Goal: Information Seeking & Learning: Learn about a topic

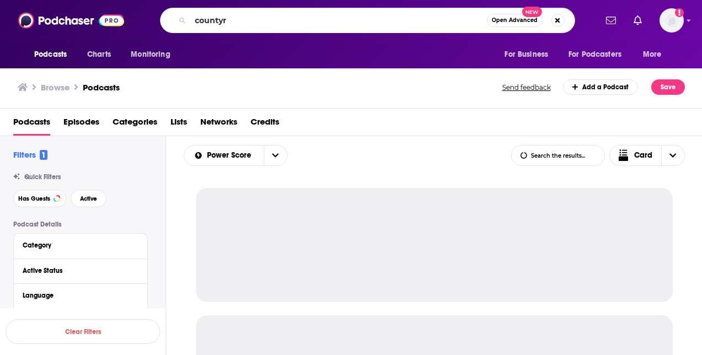
type input "county"
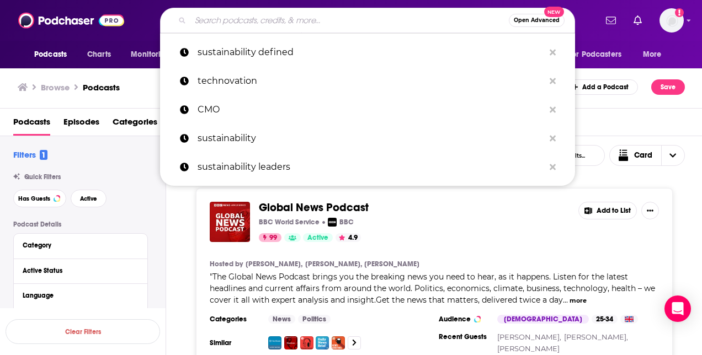
paste input "CMT’s Country Shine"
type input "CMT’s Country Shine"
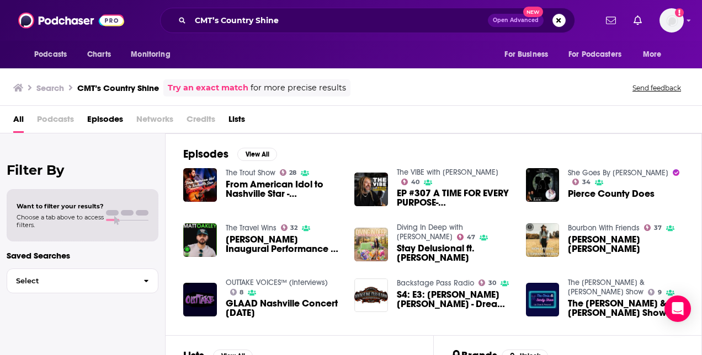
scroll to position [104, 0]
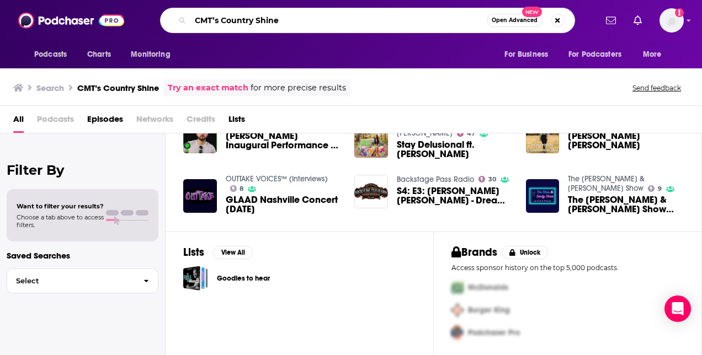
drag, startPoint x: 293, startPoint y: 23, endPoint x: 174, endPoint y: 23, distance: 119.2
click at [174, 23] on div "CMT’s Country Shine Open Advanced New" at bounding box center [367, 20] width 415 height 25
type input "="
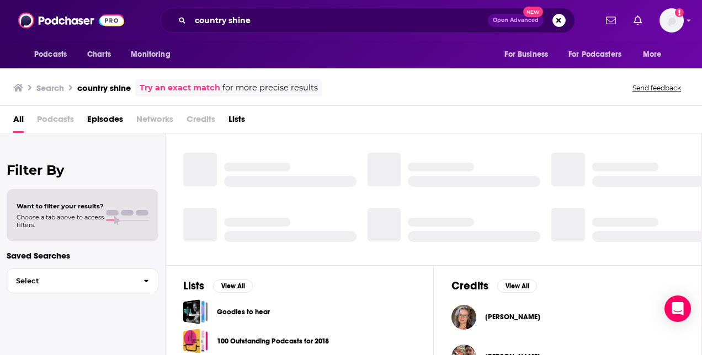
scroll to position [257, 0]
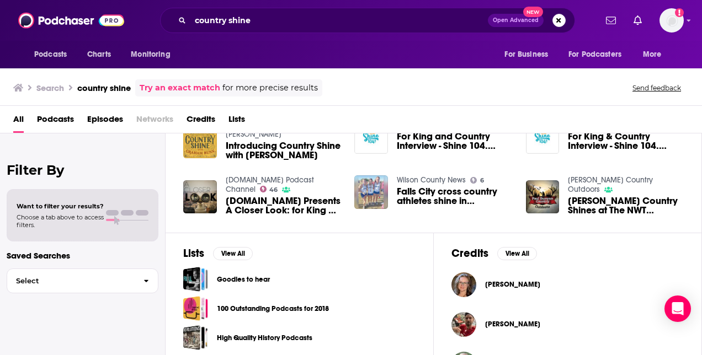
click at [55, 118] on span "Podcasts" at bounding box center [55, 121] width 37 height 23
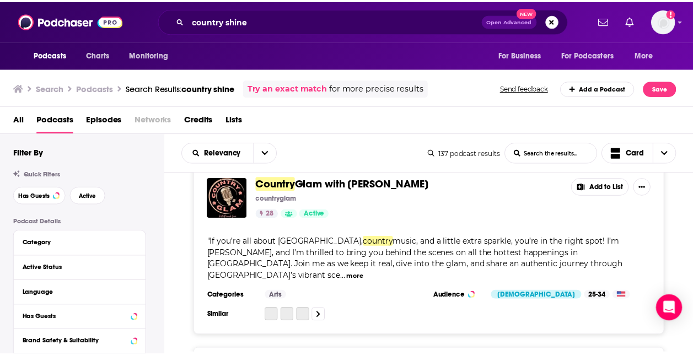
scroll to position [331, 0]
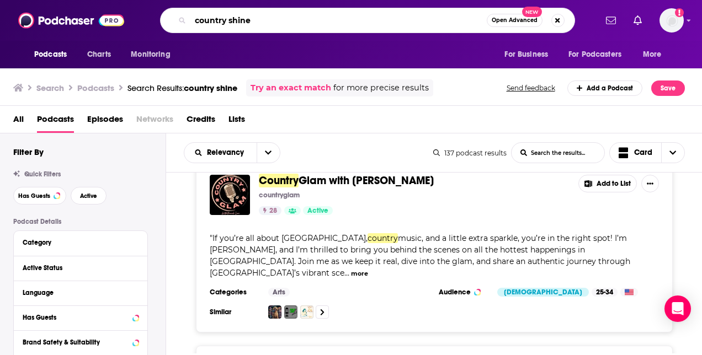
drag, startPoint x: 233, startPoint y: 23, endPoint x: 216, endPoint y: 23, distance: 17.1
click at [216, 23] on input "country shine" at bounding box center [338, 21] width 296 height 18
type input "c"
paste input "Walking the Floor"
type input "Walking the Floor'"
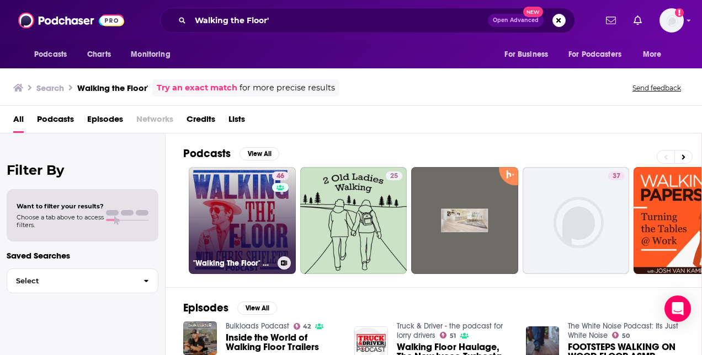
click at [213, 188] on link "46 "Walking The Floor" with [PERSON_NAME]" at bounding box center [242, 220] width 107 height 107
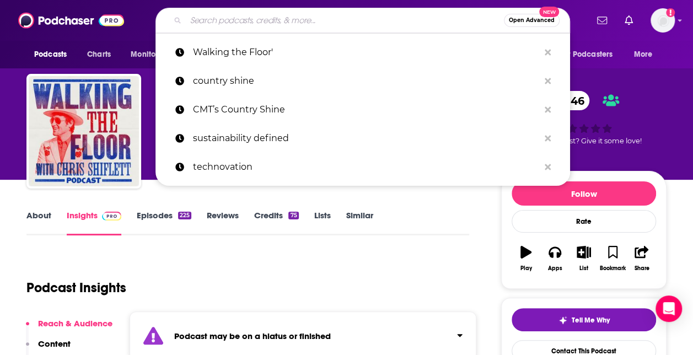
click at [308, 26] on input "Search podcasts, credits, & more..." at bounding box center [345, 21] width 318 height 18
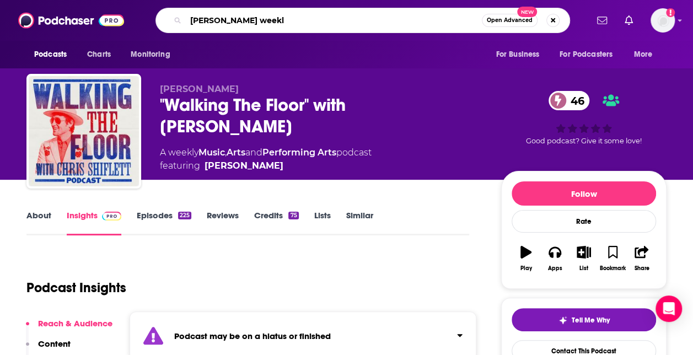
type input "[PERSON_NAME] weekly"
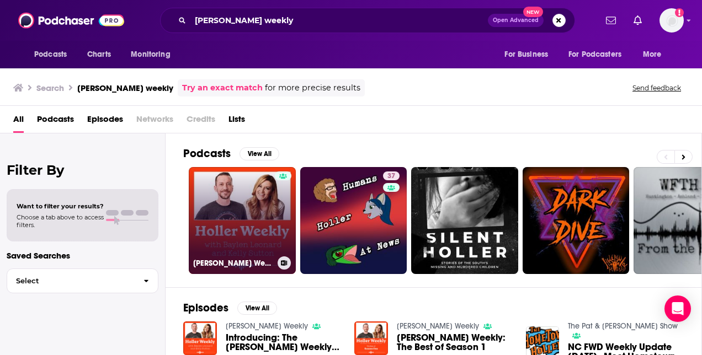
click at [237, 186] on link "[PERSON_NAME] Weekly" at bounding box center [242, 220] width 107 height 107
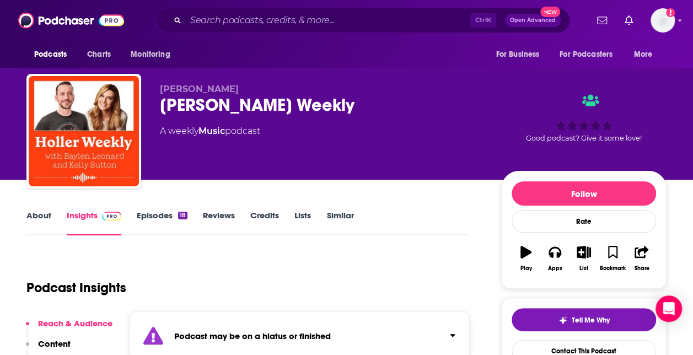
scroll to position [110, 0]
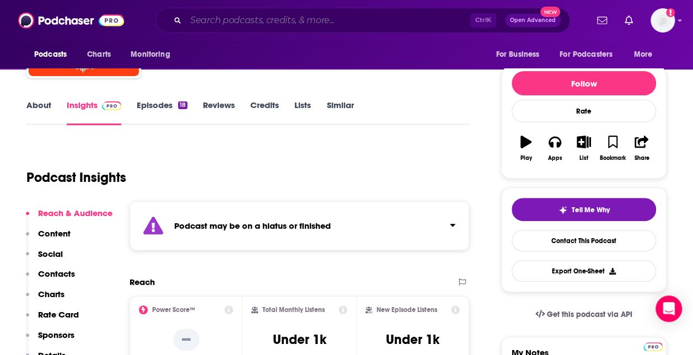
click at [345, 18] on input "Search podcasts, credits, & more..." at bounding box center [328, 21] width 285 height 18
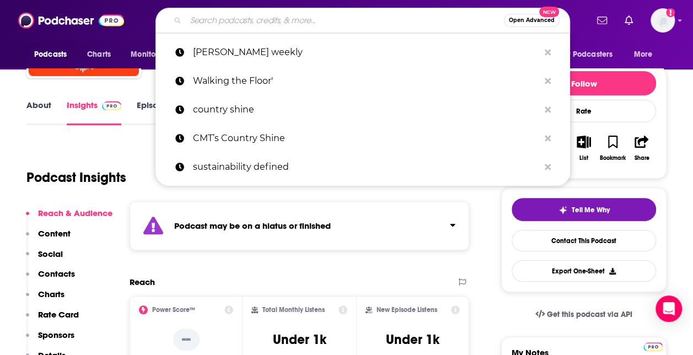
paste input "Talk to [PERSON_NAME]"
type input "Talk to [PERSON_NAME]"
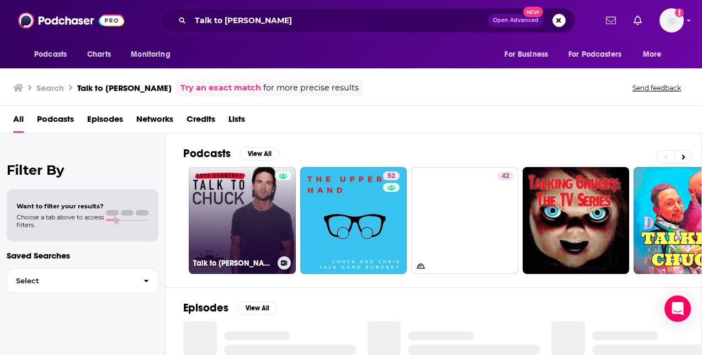
click at [252, 204] on link "Talk to [PERSON_NAME] with [PERSON_NAME]" at bounding box center [242, 220] width 107 height 107
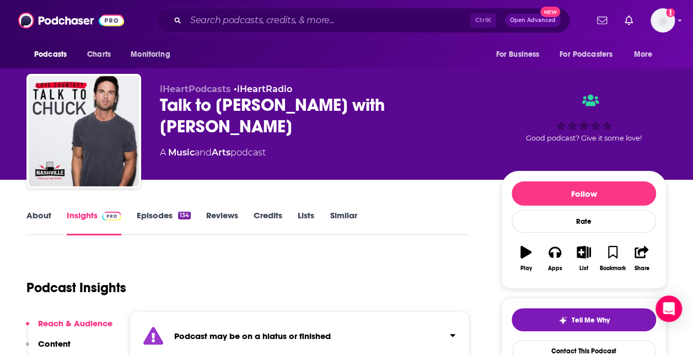
click at [49, 217] on link "About" at bounding box center [38, 222] width 25 height 25
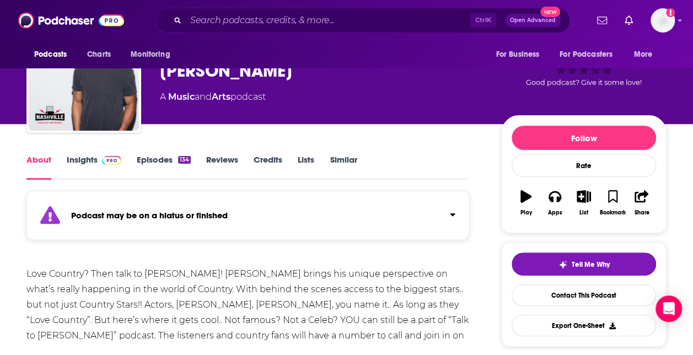
scroll to position [110, 0]
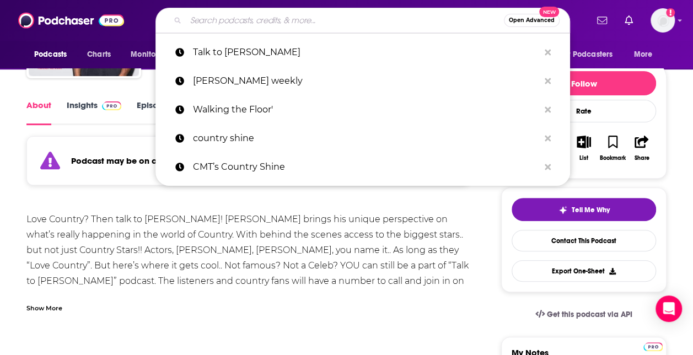
click at [269, 28] on input "Search podcasts, credits, & more..." at bounding box center [345, 21] width 318 height 18
paste input "Country Music Made Me"
type input "Country Music Made Me"
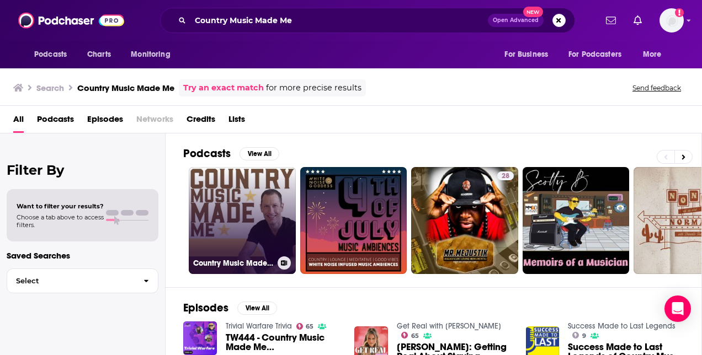
click at [236, 180] on link "Country Music Made Me" at bounding box center [242, 220] width 107 height 107
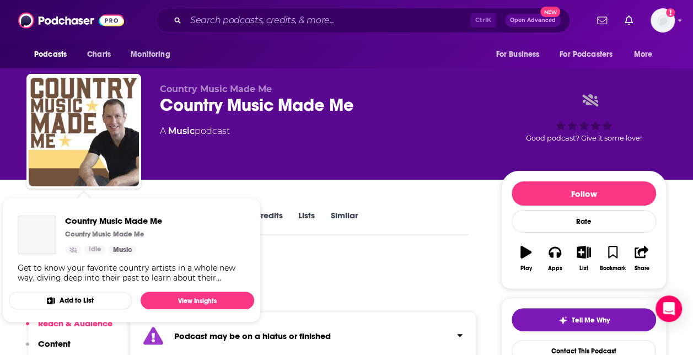
click at [45, 221] on img "Country Music Made Me" at bounding box center [37, 235] width 39 height 39
click at [341, 172] on div "Country Music Made Me Country Music Made Me A Music podcast" at bounding box center [322, 128] width 324 height 88
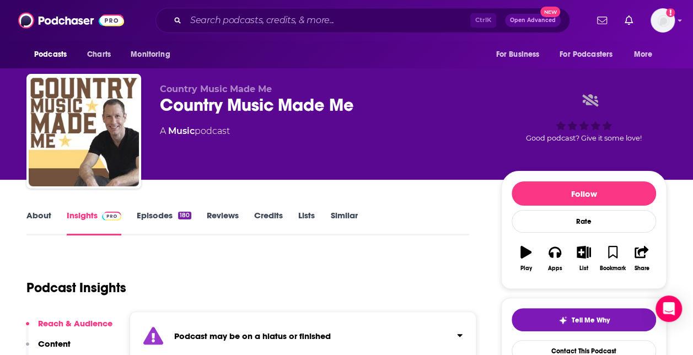
click at [47, 221] on link "About" at bounding box center [38, 222] width 25 height 25
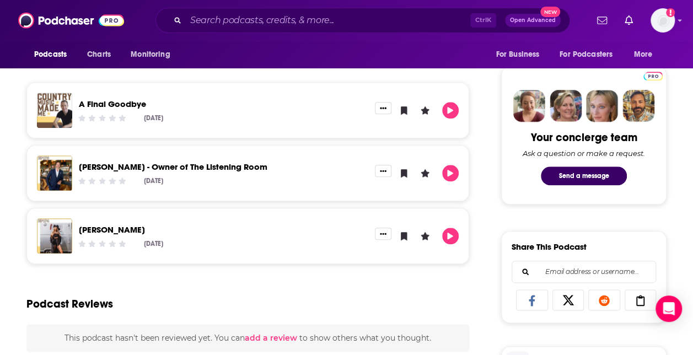
scroll to position [441, 0]
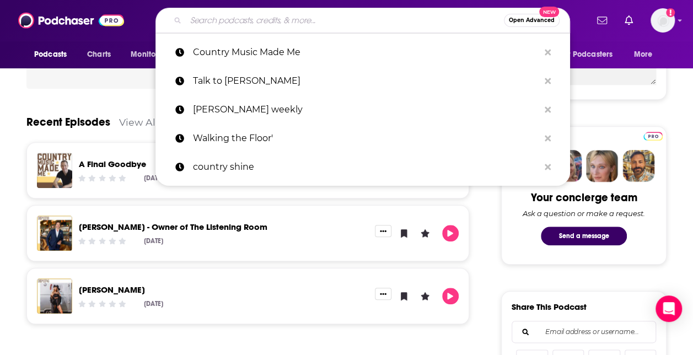
click at [277, 19] on input "Search podcasts, credits, & more..." at bounding box center [345, 21] width 318 height 18
paste input "This Nashville Life"
type input "This Nashville Life"
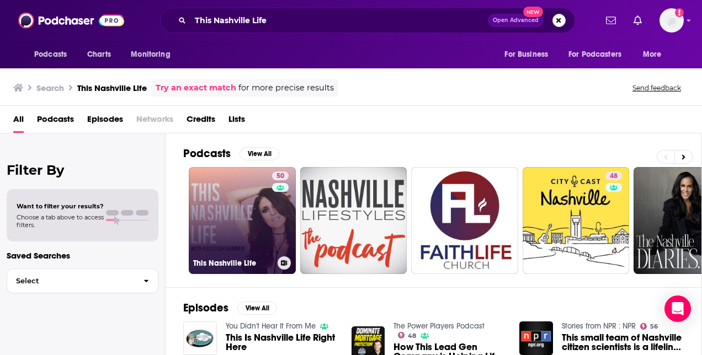
click at [224, 195] on link "50 This Nashville Life" at bounding box center [242, 220] width 107 height 107
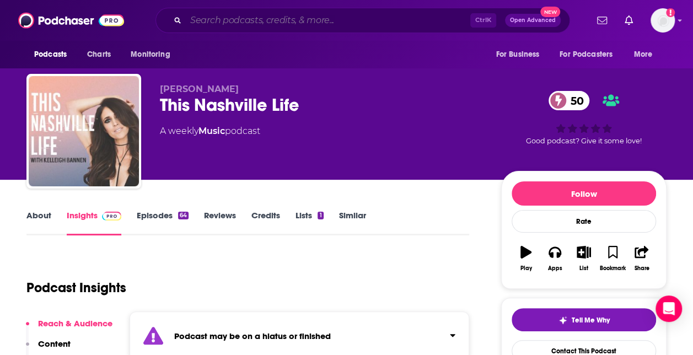
click at [257, 24] on input "Search podcasts, credits, & more..." at bounding box center [328, 21] width 285 height 18
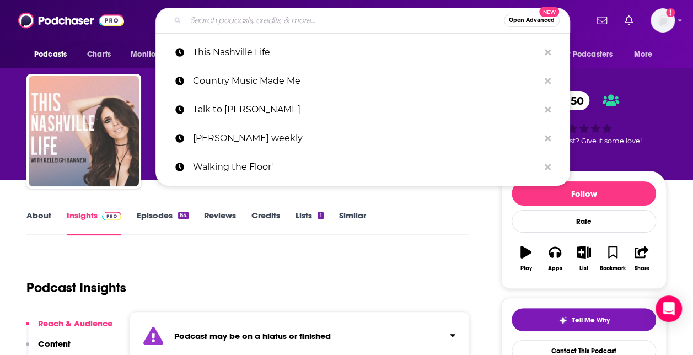
paste input "Podcast What Makes It Good / Format Recent Episodes / Typical Guests TL’s Road …"
type input "Podcast What Makes It Good / Format Recent Episodes / Typical Guests TL’s Road …"
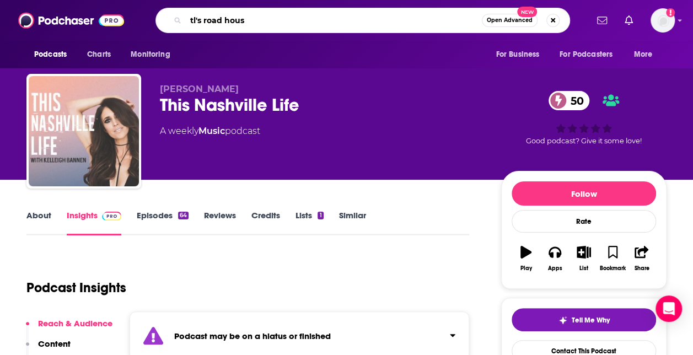
type input "tl's road house"
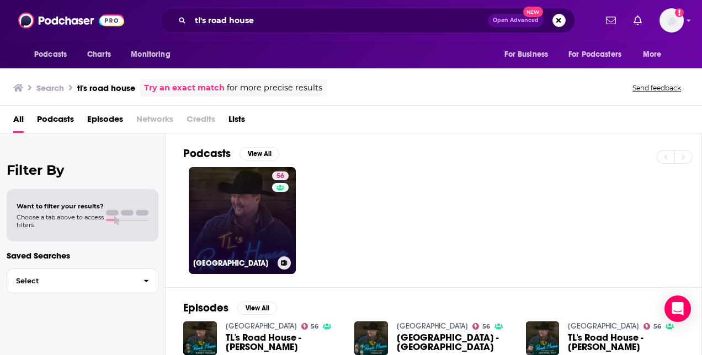
click at [231, 189] on link "[GEOGRAPHIC_DATA]" at bounding box center [242, 220] width 107 height 107
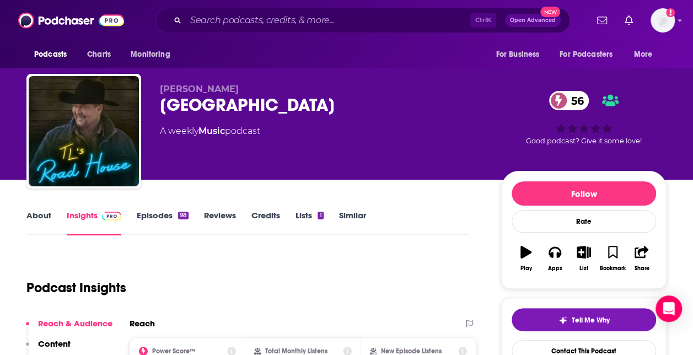
scroll to position [110, 0]
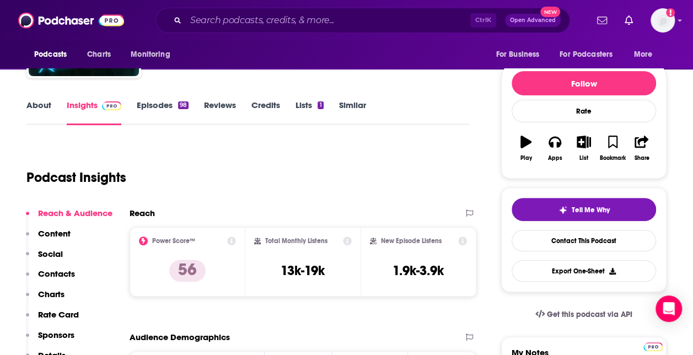
click at [49, 109] on link "About" at bounding box center [38, 112] width 25 height 25
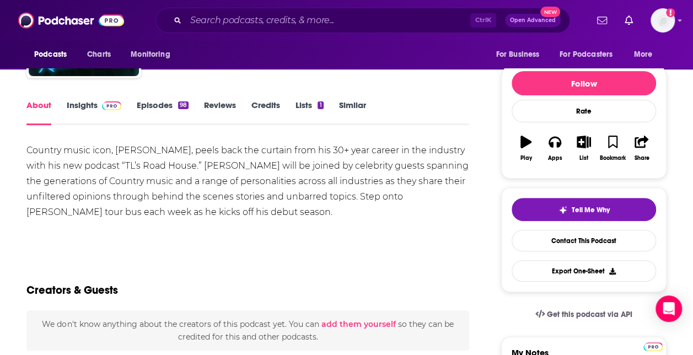
scroll to position [55, 0]
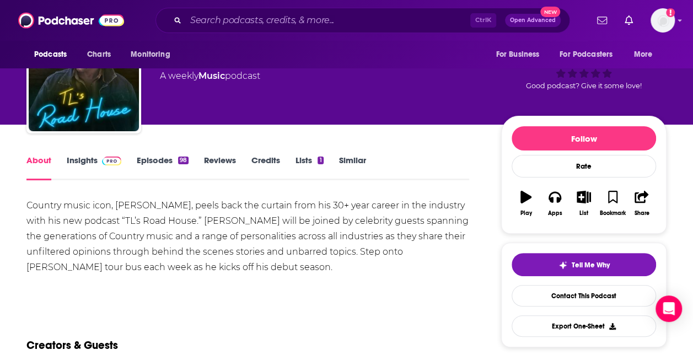
click at [85, 158] on link "Insights" at bounding box center [94, 167] width 55 height 25
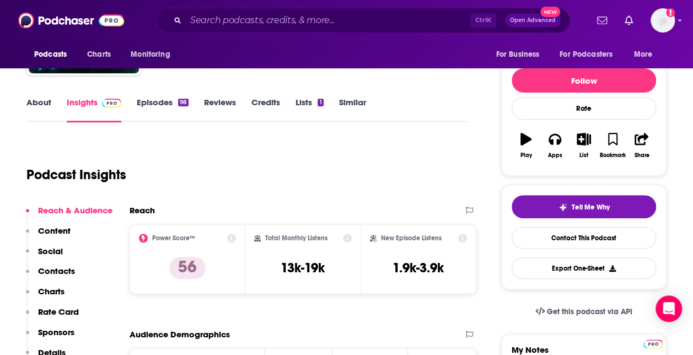
scroll to position [55, 0]
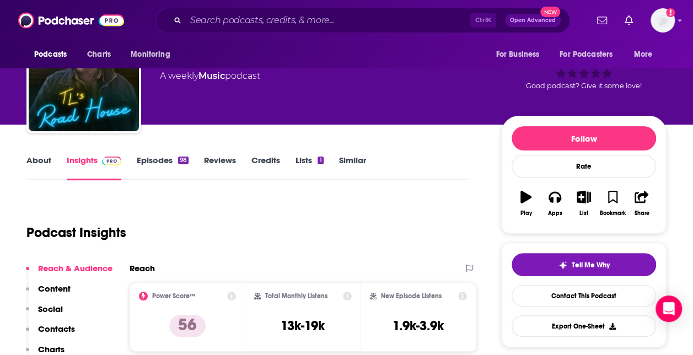
click at [46, 162] on link "About" at bounding box center [38, 167] width 25 height 25
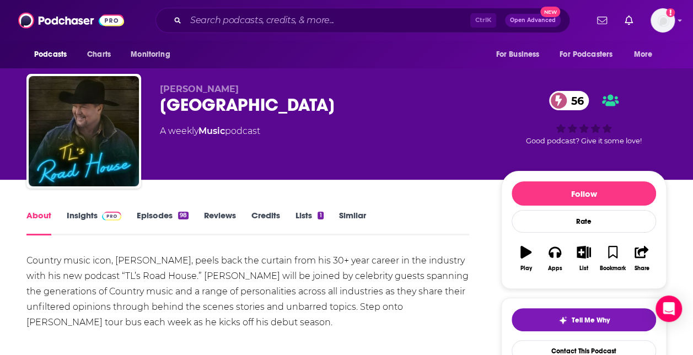
click at [87, 216] on link "Insights" at bounding box center [94, 222] width 55 height 25
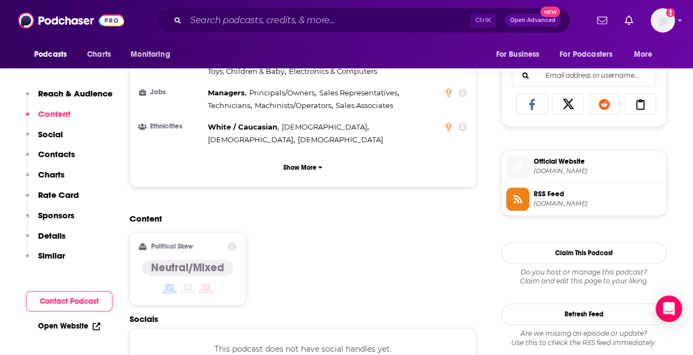
scroll to position [662, 0]
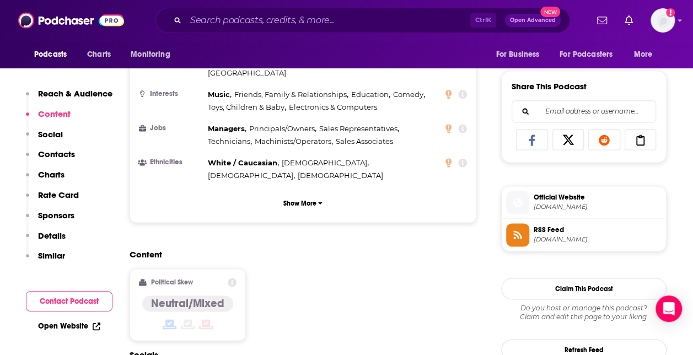
click at [569, 195] on span "Official Website" at bounding box center [598, 198] width 128 height 10
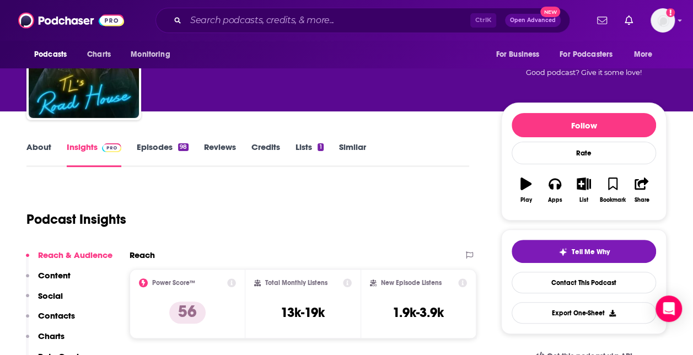
scroll to position [55, 0]
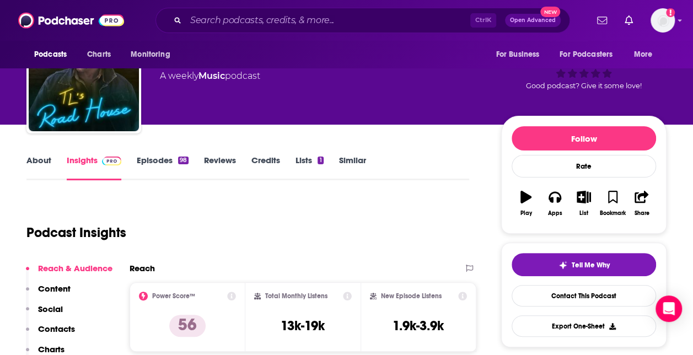
click at [37, 167] on link "About" at bounding box center [38, 167] width 25 height 25
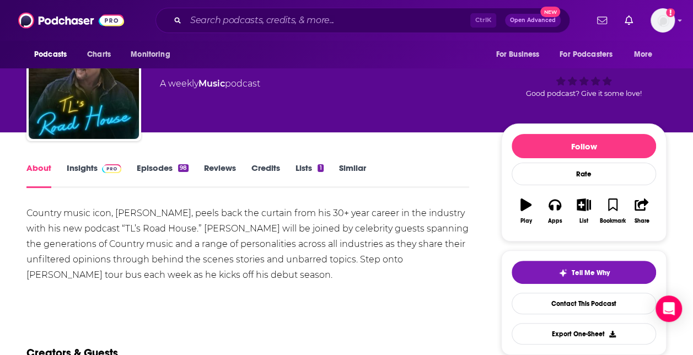
scroll to position [110, 0]
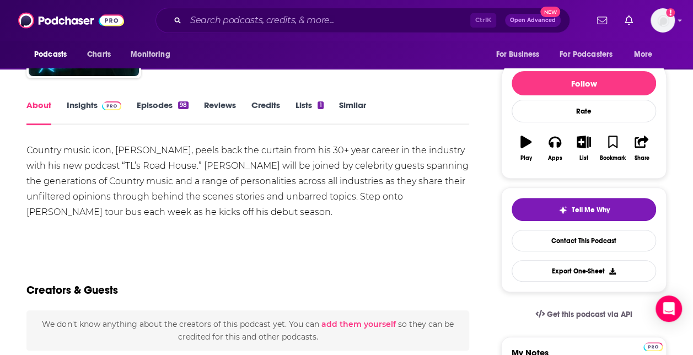
click at [32, 146] on div "Country music icon, [PERSON_NAME], peels back the curtain from his 30+ year car…" at bounding box center [247, 181] width 443 height 77
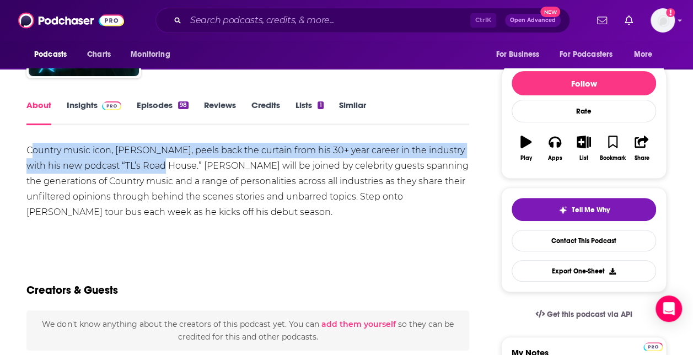
drag, startPoint x: 31, startPoint y: 146, endPoint x: 162, endPoint y: 163, distance: 132.4
click at [162, 163] on div "Country music icon, [PERSON_NAME], peels back the curtain from his 30+ year car…" at bounding box center [247, 181] width 443 height 77
drag, startPoint x: 162, startPoint y: 163, endPoint x: 96, endPoint y: 171, distance: 66.6
click at [100, 171] on div "Country music icon, [PERSON_NAME], peels back the curtain from his 30+ year car…" at bounding box center [247, 181] width 443 height 77
